Goal: Transaction & Acquisition: Purchase product/service

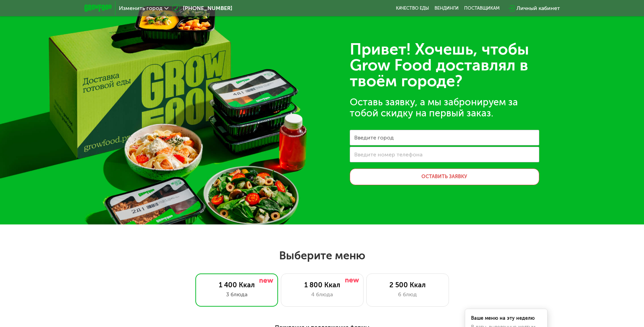
click at [391, 138] on label "Введите город" at bounding box center [374, 138] width 40 height 4
click at [391, 138] on input "Введите город" at bounding box center [445, 138] width 190 height 16
click at [297, 139] on div "Привет! Хочешь, чтобы Grow Food доставлял в твоём городе? Оставь заявку, а мы з…" at bounding box center [322, 112] width 644 height 224
click at [146, 7] on span "Изменить город" at bounding box center [141, 9] width 44 height 6
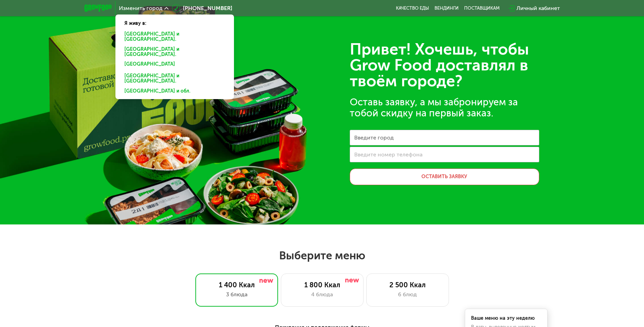
click at [134, 60] on div "Москве и обл." at bounding box center [175, 65] width 110 height 11
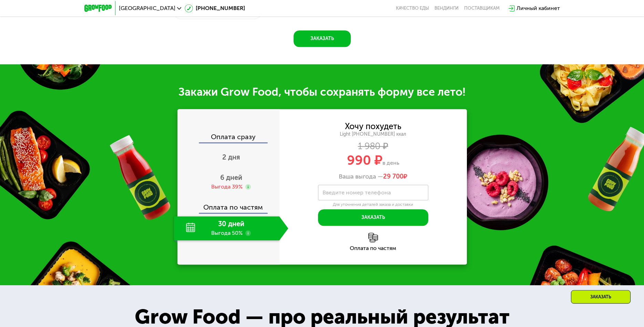
scroll to position [703, 0]
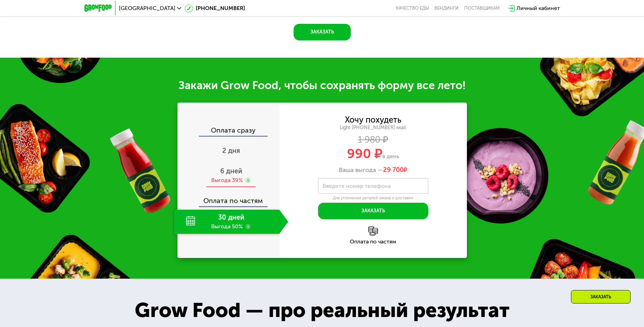
click at [230, 167] on span "6 дней" at bounding box center [231, 171] width 22 height 8
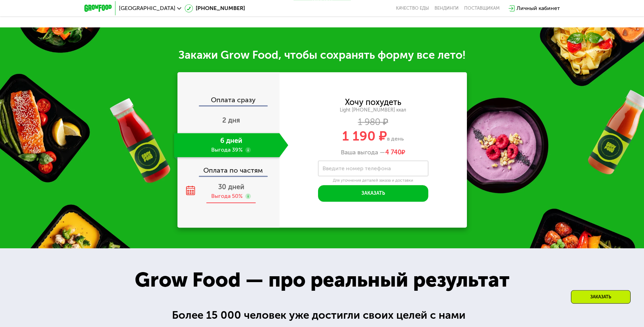
scroll to position [739, 0]
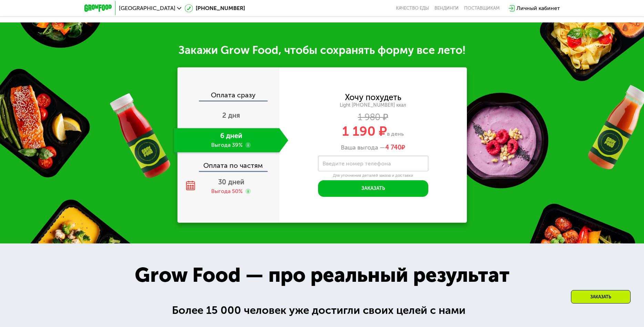
click at [228, 158] on div "Оплата по частям" at bounding box center [228, 163] width 101 height 16
click at [227, 178] on span "30 дней" at bounding box center [231, 182] width 26 height 8
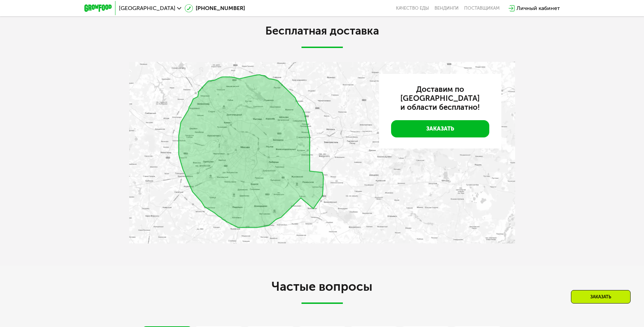
scroll to position [1266, 0]
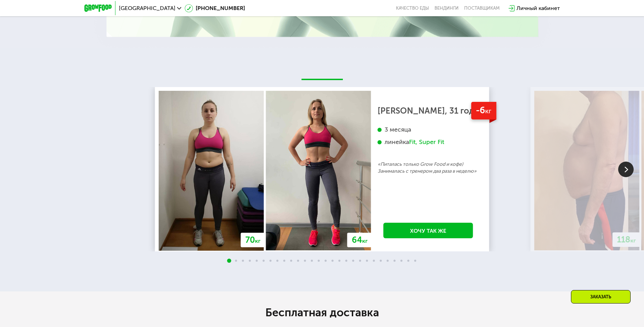
click at [619, 164] on img at bounding box center [627, 169] width 16 height 16
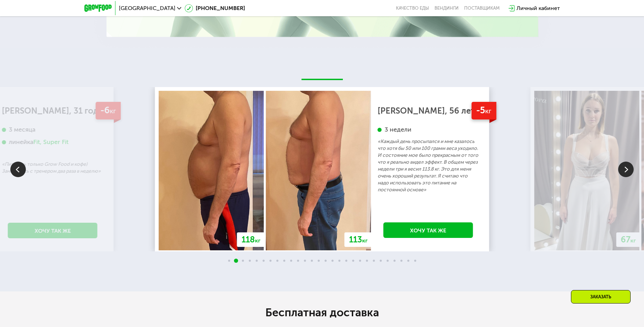
click at [619, 164] on img at bounding box center [627, 169] width 16 height 16
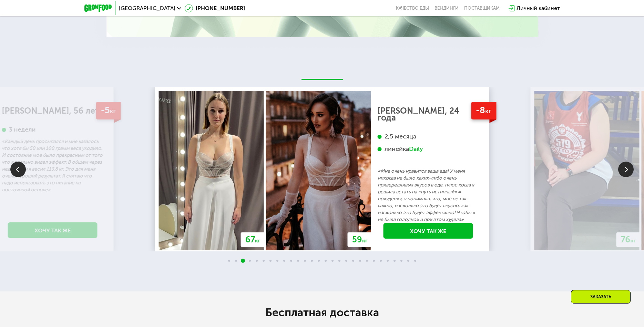
click at [619, 164] on img at bounding box center [627, 169] width 16 height 16
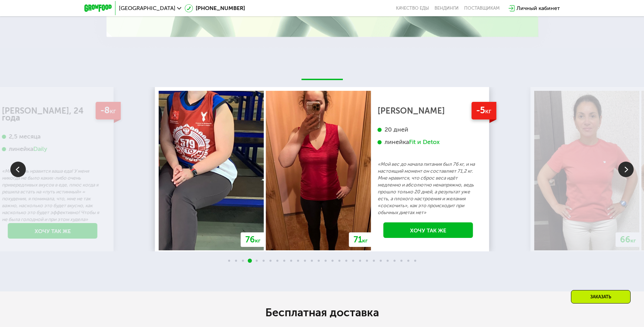
click at [619, 164] on img at bounding box center [627, 169] width 16 height 16
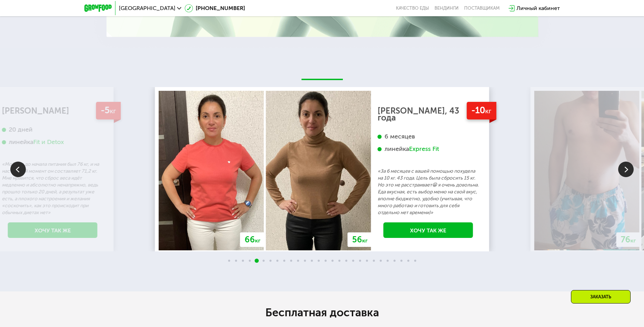
click at [619, 164] on img at bounding box center [627, 169] width 16 height 16
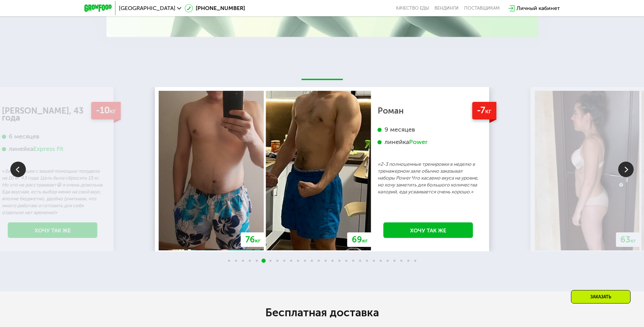
click at [619, 164] on img at bounding box center [627, 169] width 16 height 16
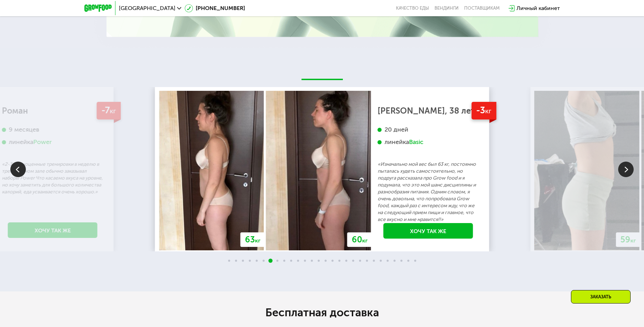
click at [619, 164] on img at bounding box center [627, 169] width 16 height 16
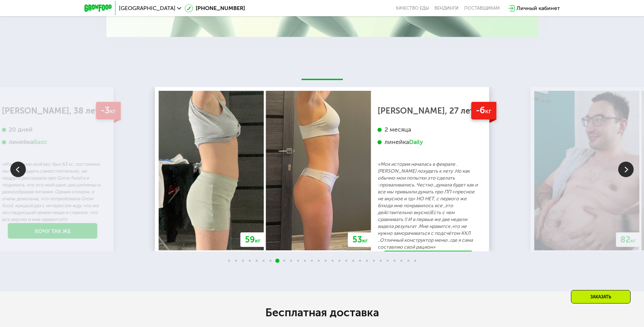
click at [619, 164] on img at bounding box center [627, 169] width 16 height 16
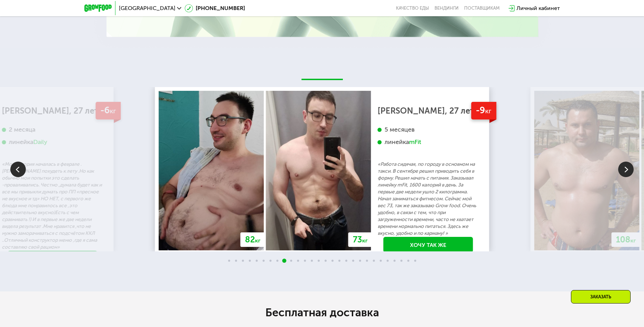
click at [619, 164] on img at bounding box center [627, 169] width 16 height 16
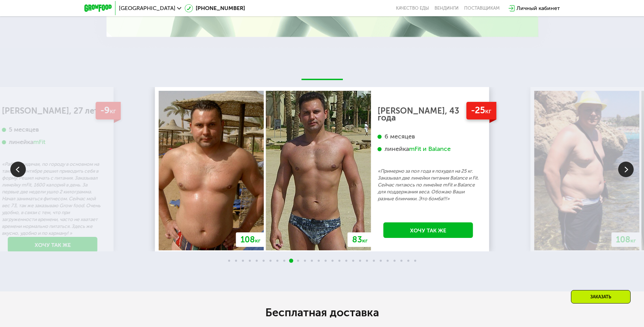
click at [619, 164] on img at bounding box center [627, 169] width 16 height 16
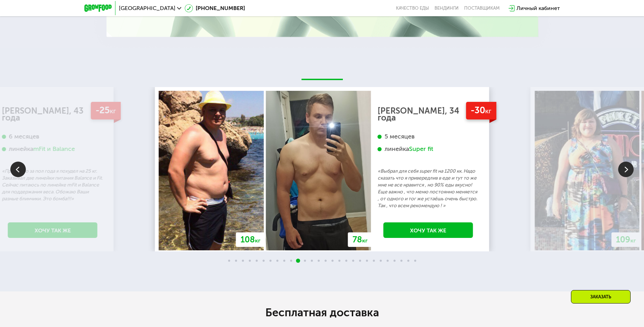
click at [619, 164] on img at bounding box center [627, 169] width 16 height 16
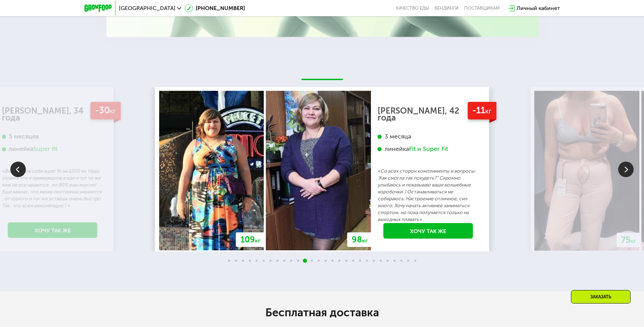
click at [619, 164] on img at bounding box center [627, 169] width 16 height 16
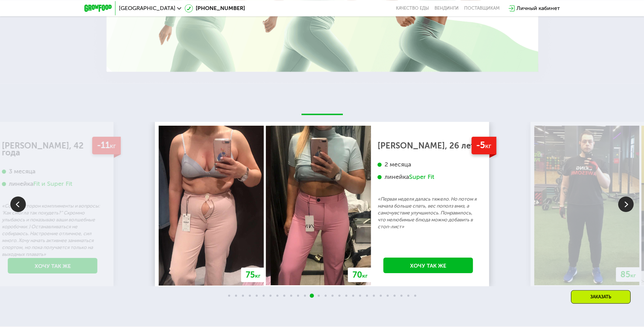
scroll to position [1231, 0]
click at [626, 199] on img at bounding box center [627, 205] width 16 height 16
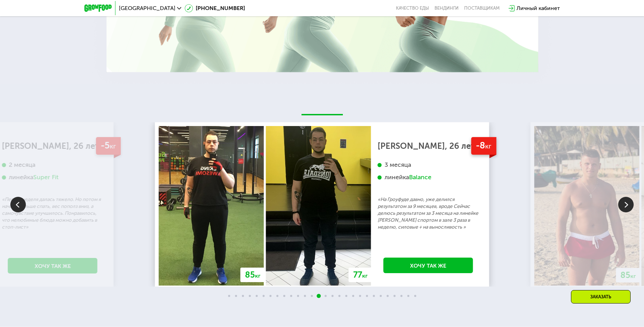
click at [626, 199] on img at bounding box center [627, 205] width 16 height 16
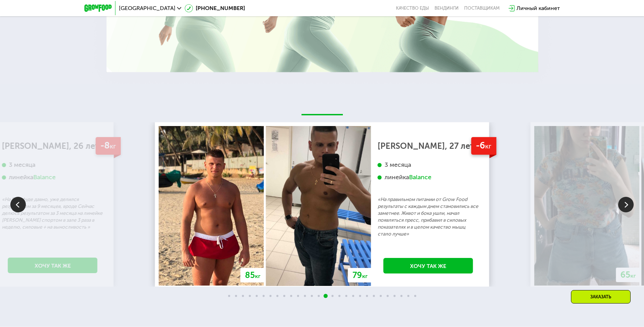
click at [626, 199] on img at bounding box center [627, 205] width 16 height 16
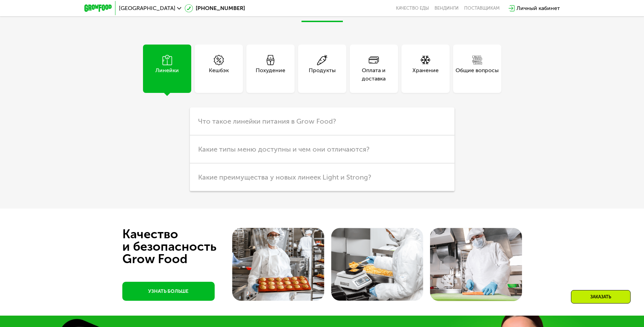
scroll to position [2005, 0]
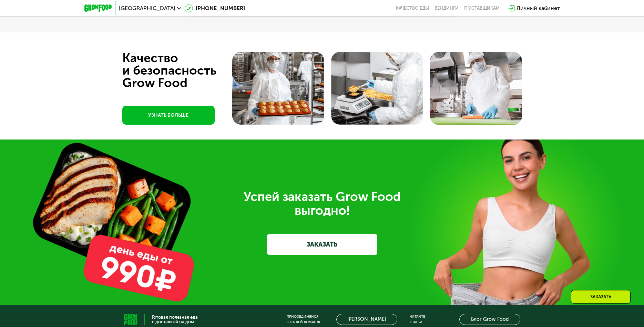
click at [303, 234] on link "ЗАКАЗАТЬ" at bounding box center [322, 244] width 110 height 21
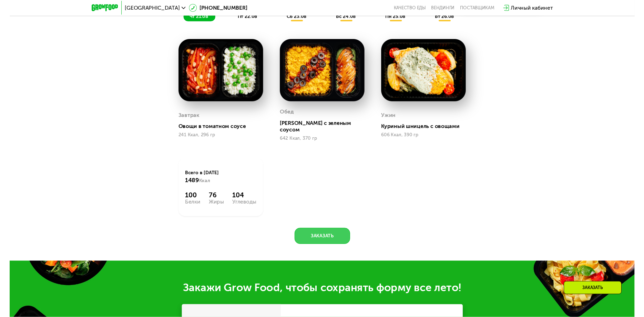
scroll to position [421, 0]
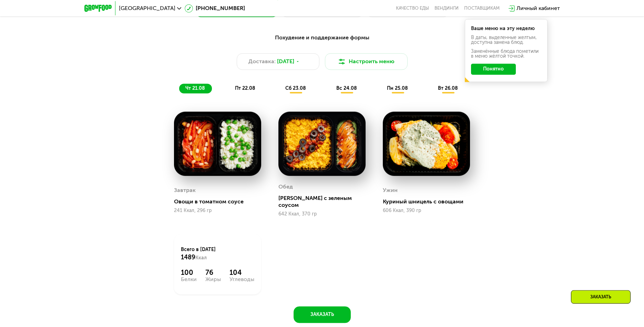
click at [241, 87] on span "пт 22.08" at bounding box center [245, 88] width 20 height 6
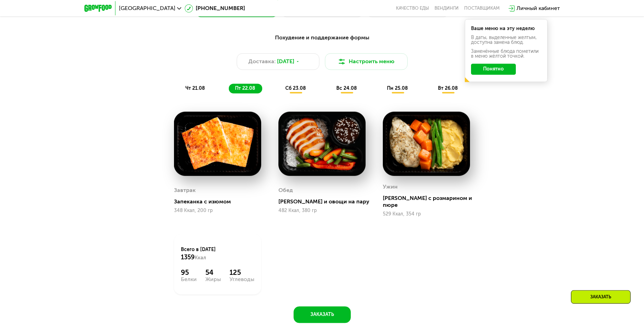
click at [186, 87] on span "чт 21.08" at bounding box center [195, 88] width 20 height 6
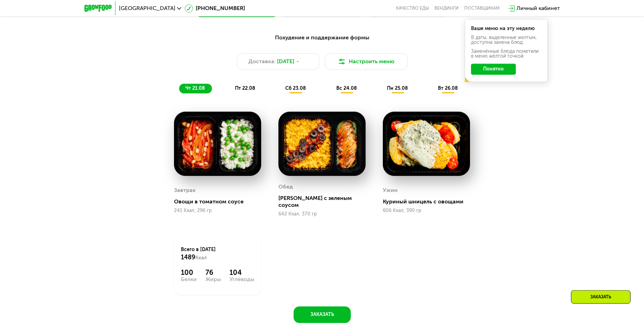
click at [279, 85] on div "пт 22.08" at bounding box center [296, 88] width 34 height 10
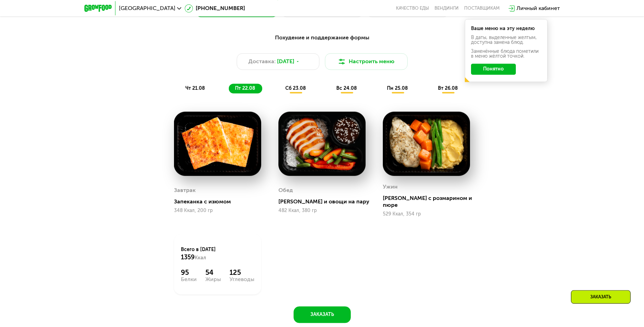
click at [286, 87] on span "сб 23.08" at bounding box center [295, 88] width 21 height 6
